Goal: Check status

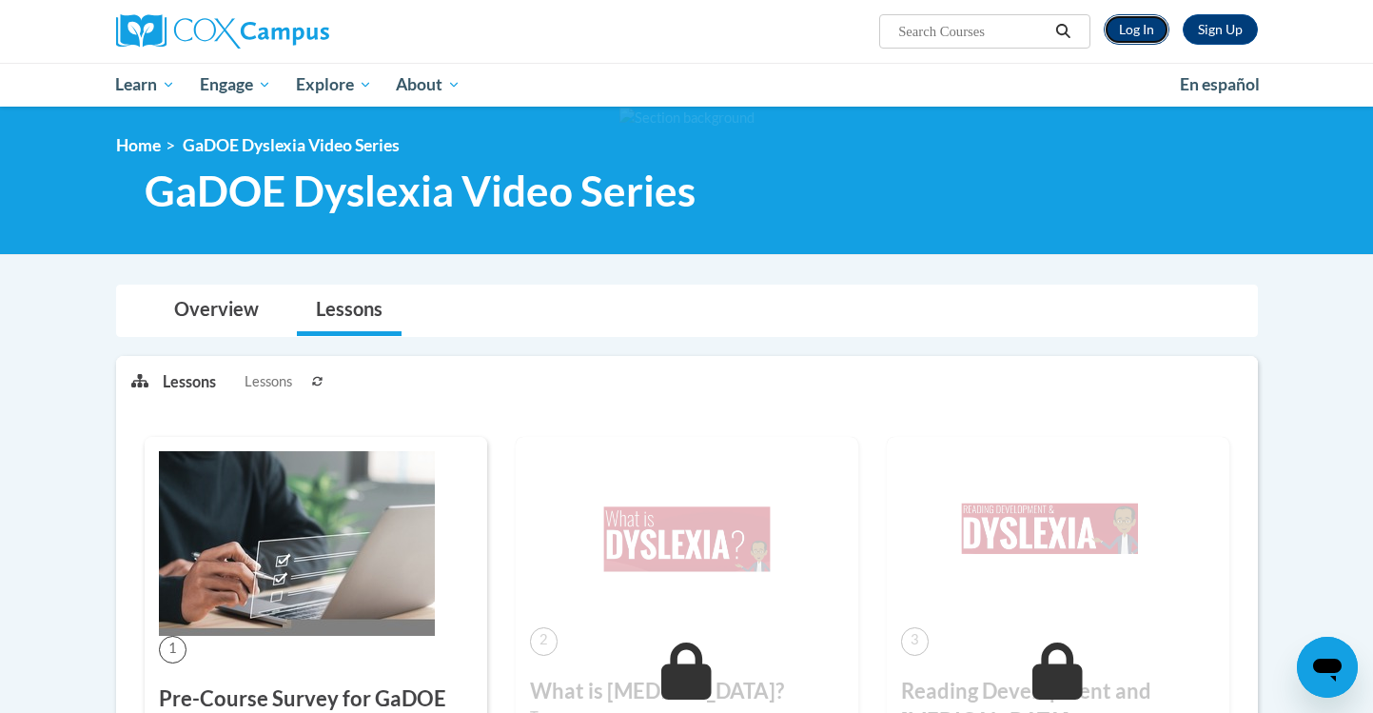
click at [1132, 29] on link "Log In" at bounding box center [1137, 29] width 66 height 30
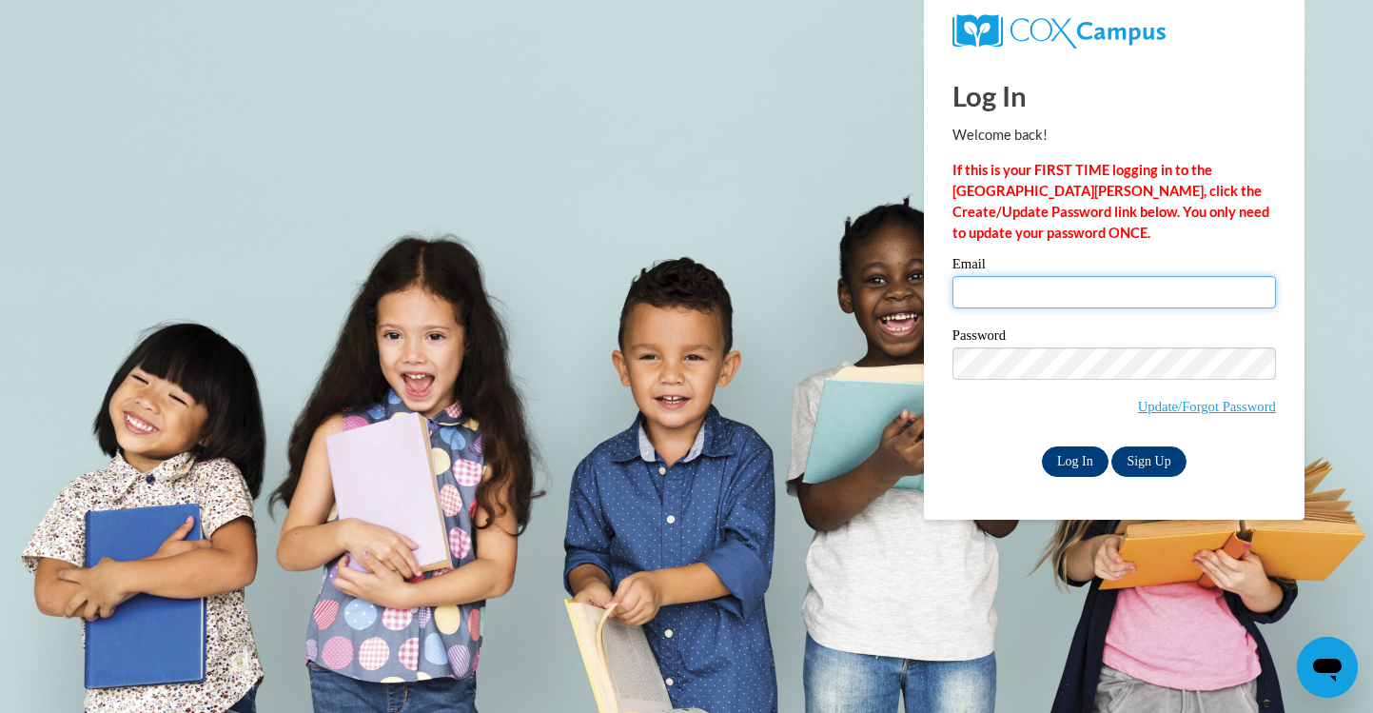
type input "mkrason@waukesha.k12.wi.us"
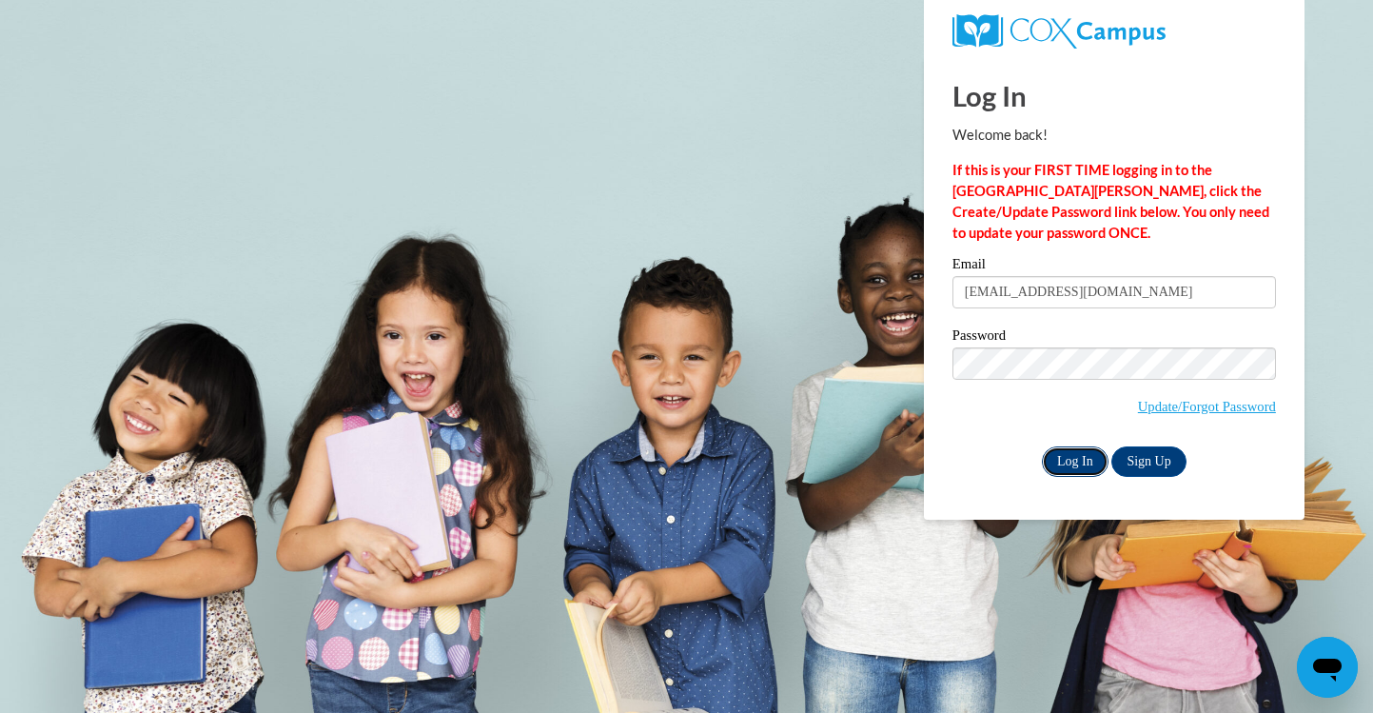
click at [1068, 455] on input "Log In" at bounding box center [1075, 461] width 67 height 30
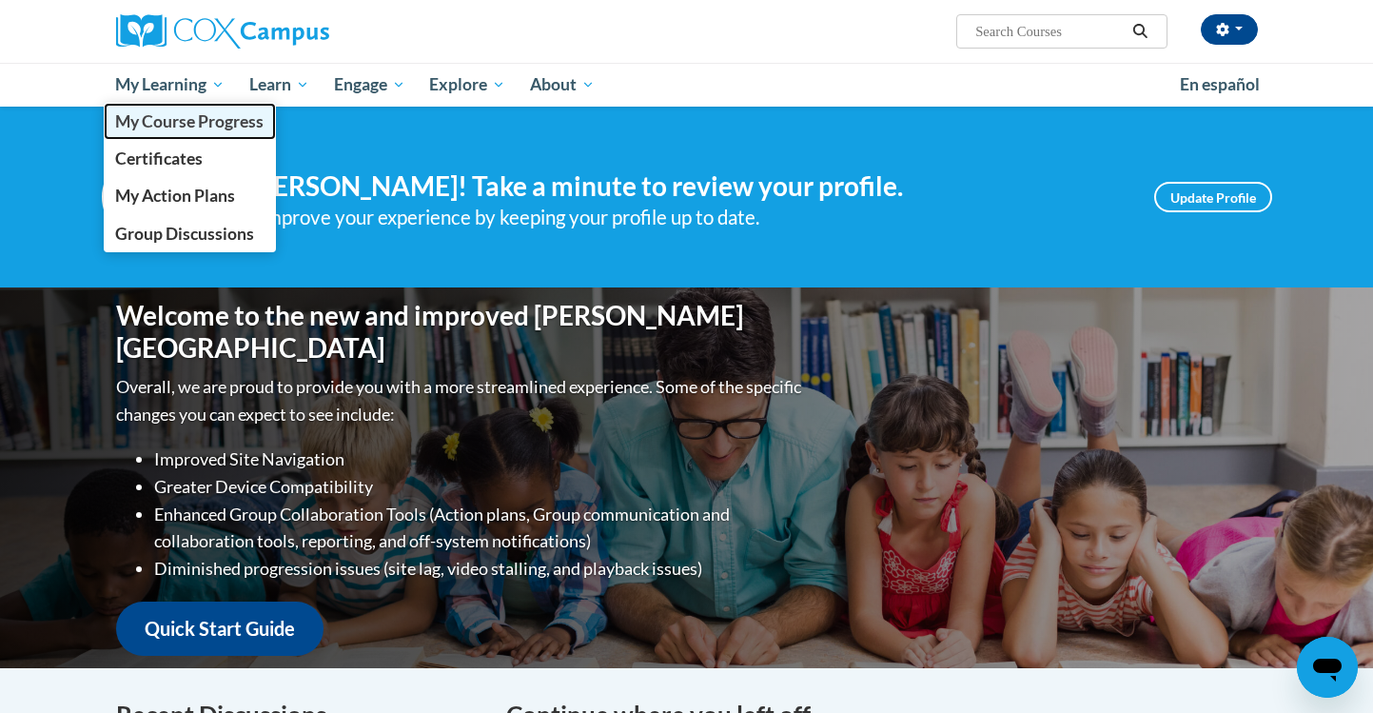
click at [147, 127] on span "My Course Progress" at bounding box center [189, 121] width 148 height 20
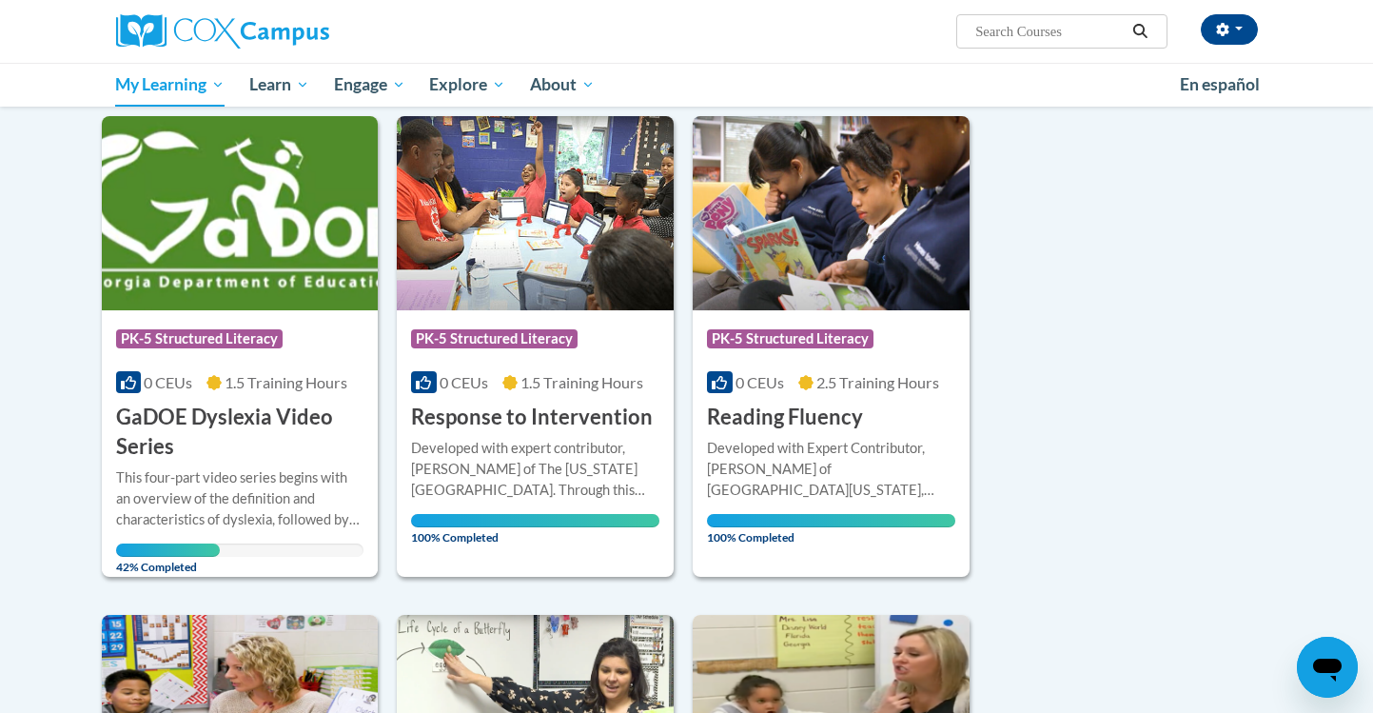
scroll to position [232, 0]
